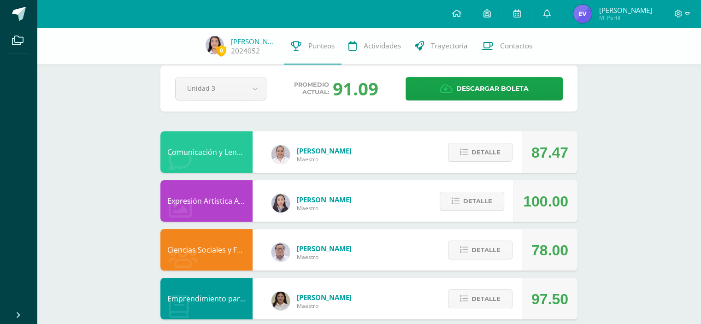
scroll to position [14, 0]
click at [472, 199] on span "Detalle" at bounding box center [477, 201] width 29 height 17
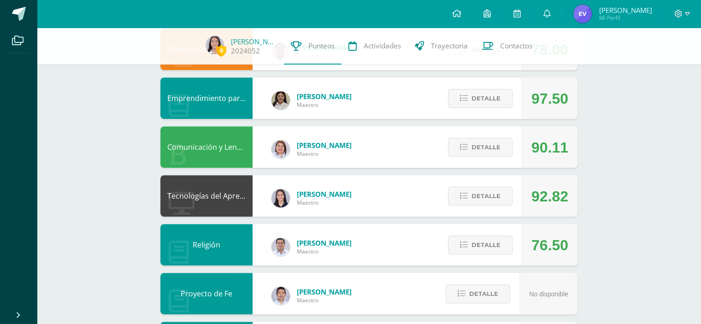
scroll to position [108, 0]
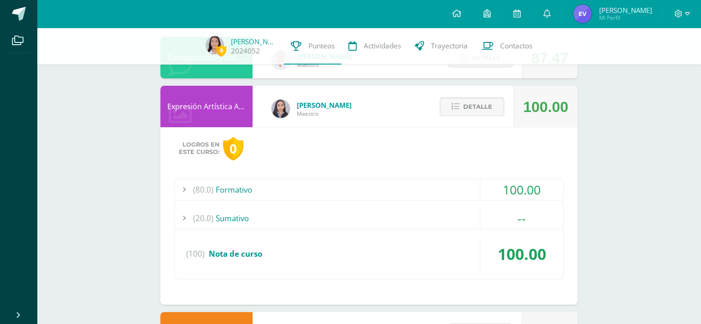
click at [480, 196] on div "100.00" at bounding box center [521, 189] width 83 height 21
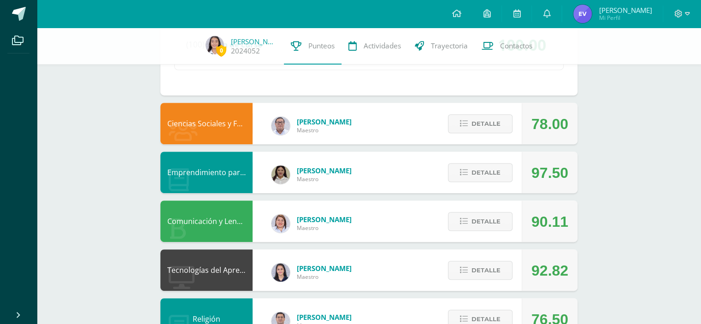
scroll to position [404, 0]
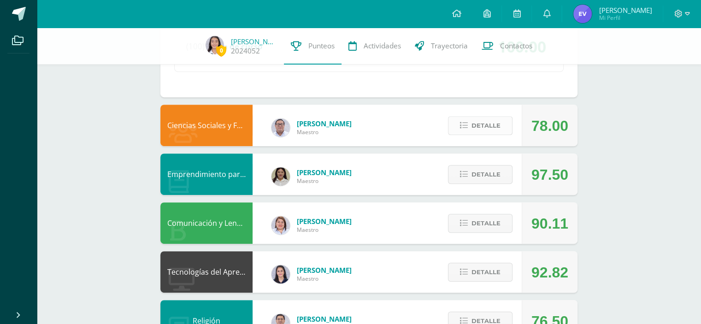
click at [494, 125] on span "Detalle" at bounding box center [485, 125] width 29 height 17
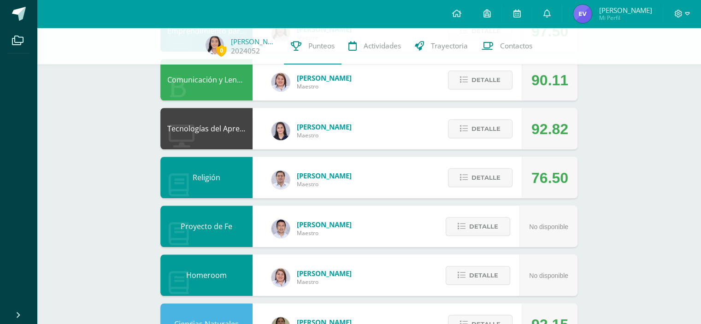
scroll to position [498, 0]
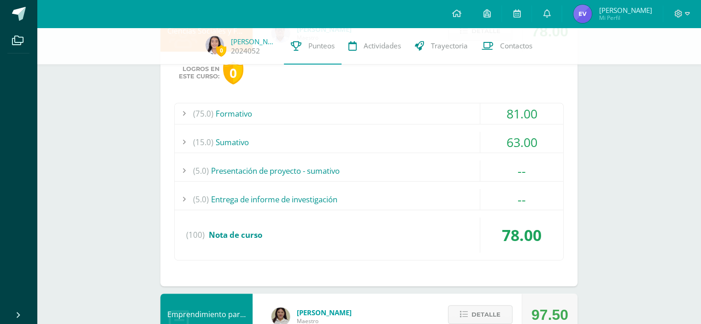
click at [529, 151] on div "63.00" at bounding box center [521, 142] width 83 height 21
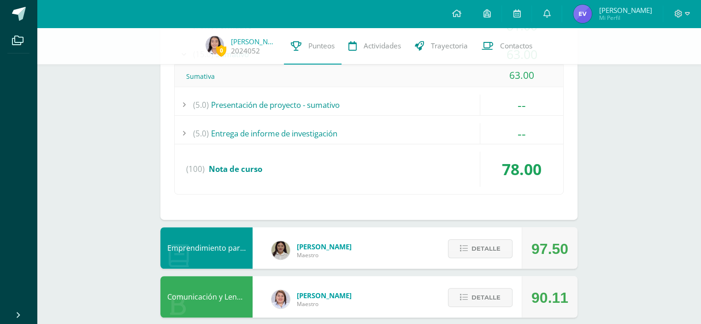
click at [464, 96] on div "(5.0) Presentación de proyecto - sumativo" at bounding box center [369, 104] width 388 height 21
click at [436, 125] on div "(5.0) Entrega de informe de investigación" at bounding box center [369, 133] width 388 height 21
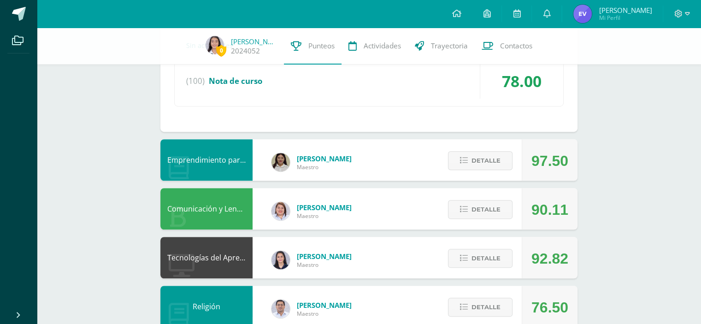
scroll to position [606, 0]
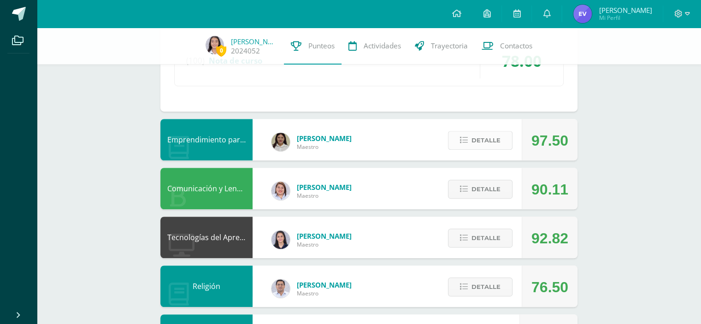
click at [475, 140] on span "Detalle" at bounding box center [485, 140] width 29 height 17
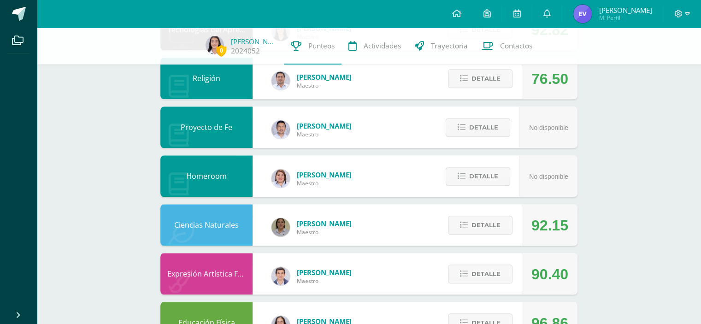
scroll to position [994, 0]
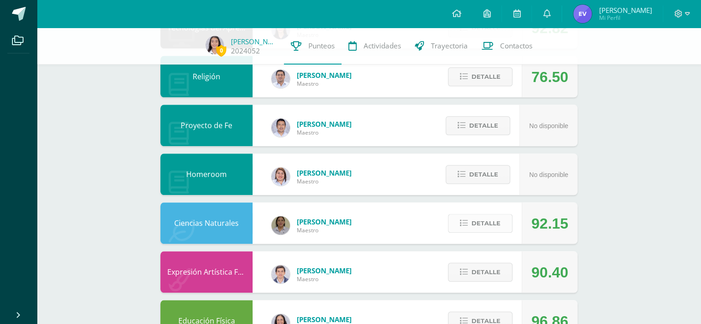
click at [483, 219] on span "Detalle" at bounding box center [485, 223] width 29 height 17
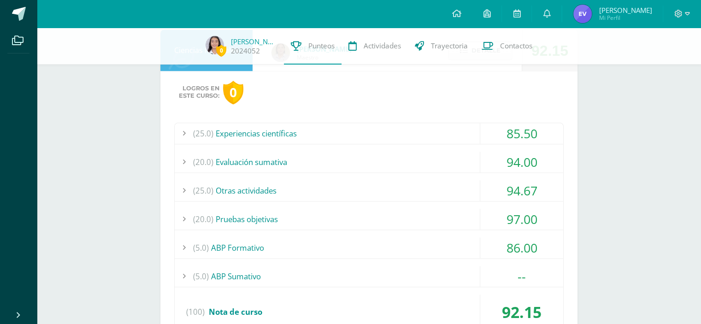
scroll to position [1177, 0]
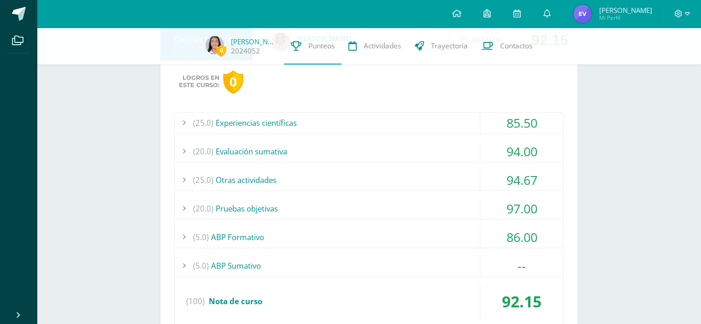
click at [520, 144] on div "94.00" at bounding box center [521, 151] width 83 height 21
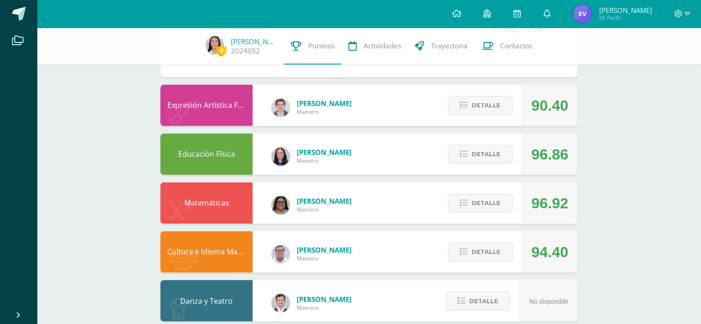
scroll to position [1465, 0]
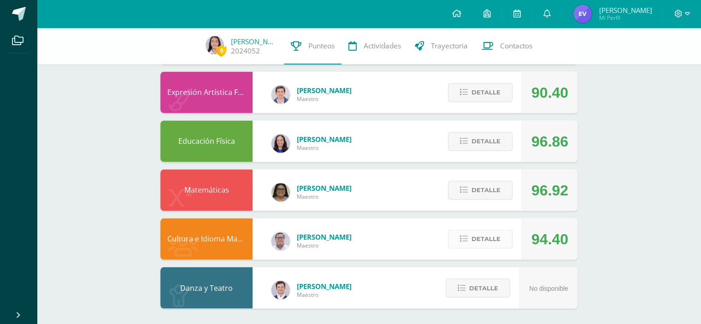
click at [490, 239] on span "Detalle" at bounding box center [485, 238] width 29 height 17
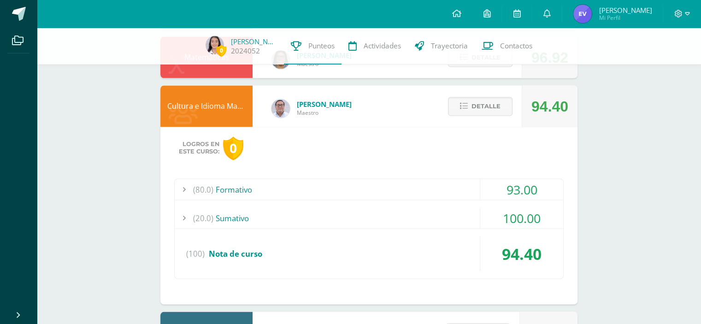
scroll to position [1600, 0]
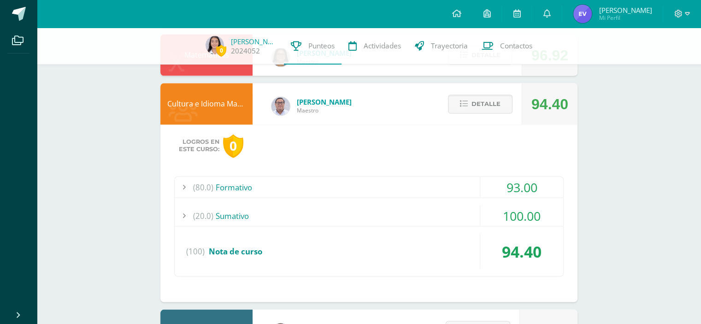
click at [536, 187] on div "93.00" at bounding box center [521, 187] width 83 height 21
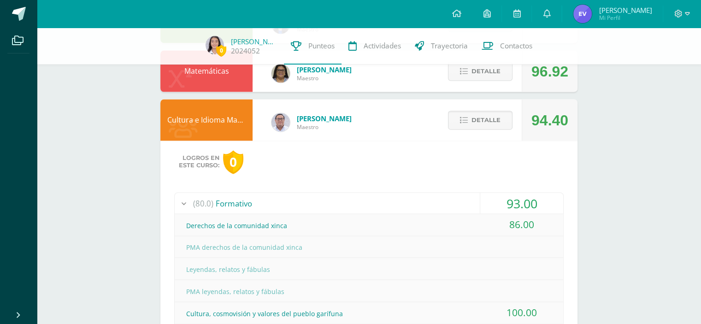
scroll to position [1540, 0]
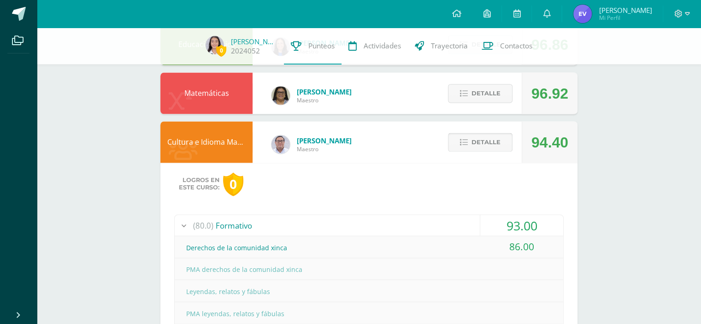
click at [486, 145] on span "Detalle" at bounding box center [485, 142] width 29 height 17
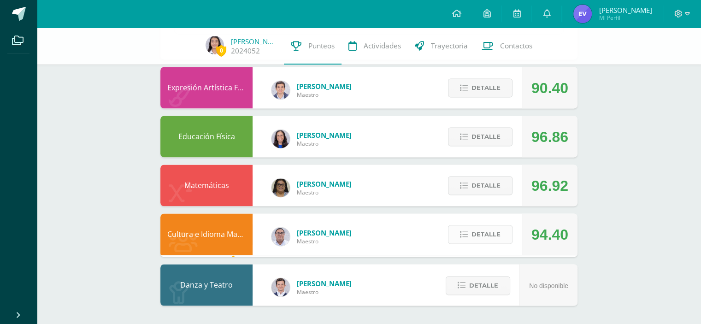
scroll to position [1443, 0]
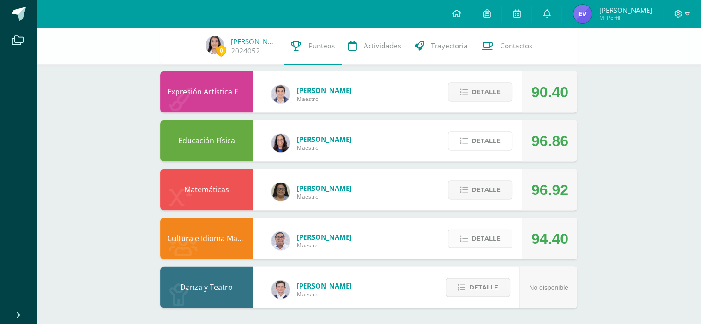
click at [486, 145] on span "Detalle" at bounding box center [485, 140] width 29 height 17
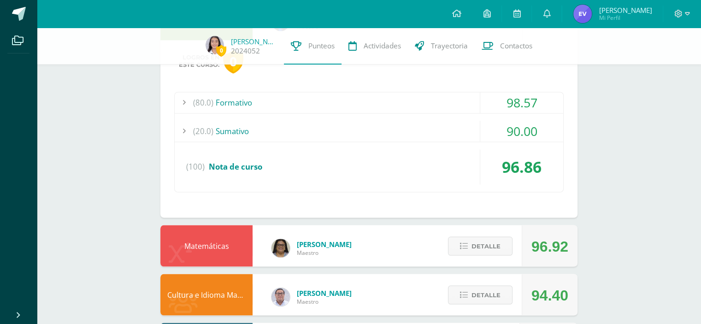
scroll to position [1620, 0]
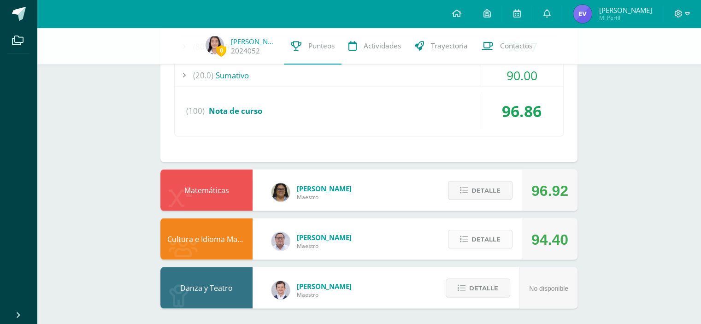
click at [477, 230] on span "Detalle" at bounding box center [485, 238] width 29 height 17
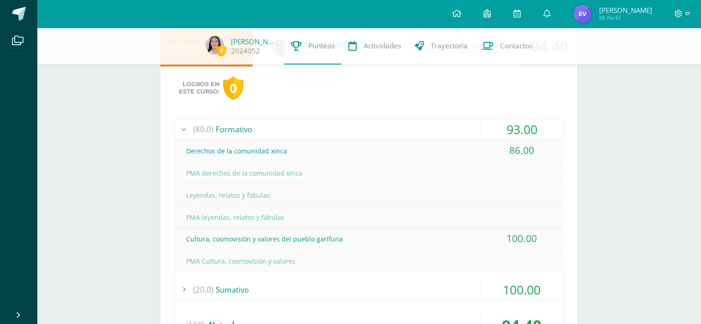
scroll to position [1928, 0]
